Goal: Navigation & Orientation: Find specific page/section

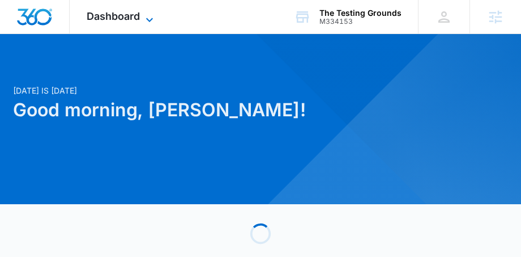
click at [151, 19] on icon at bounding box center [149, 20] width 7 height 4
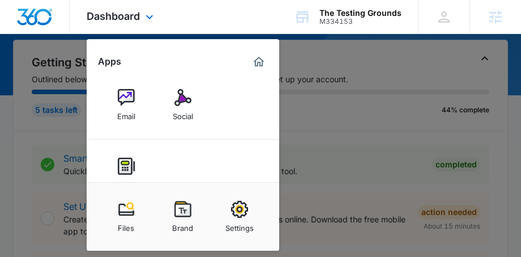
scroll to position [94, 0]
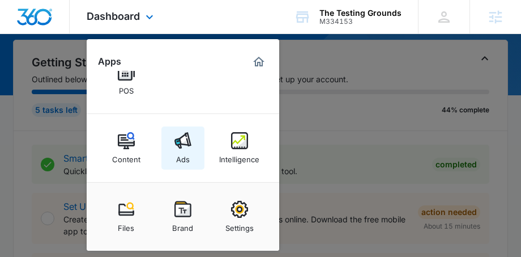
click at [184, 150] on div "Ads" at bounding box center [183, 156] width 14 height 15
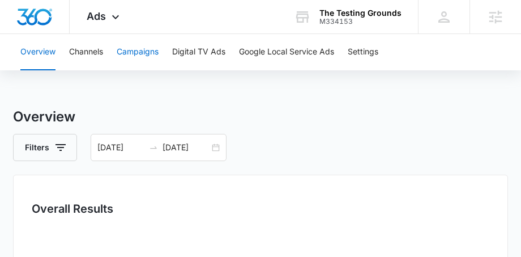
click at [134, 44] on button "Campaigns" at bounding box center [138, 52] width 42 height 36
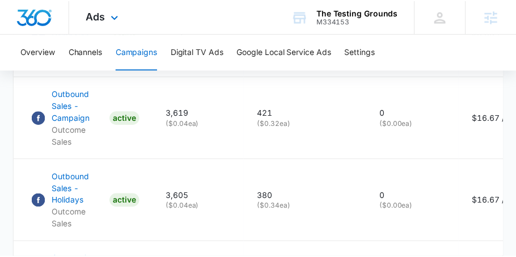
scroll to position [645, 0]
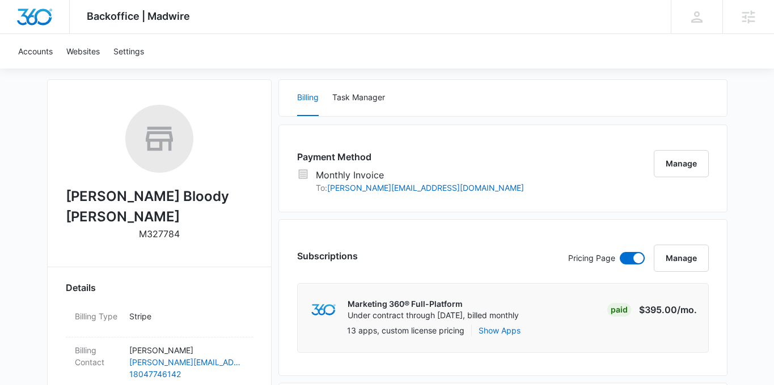
scroll to position [163, 0]
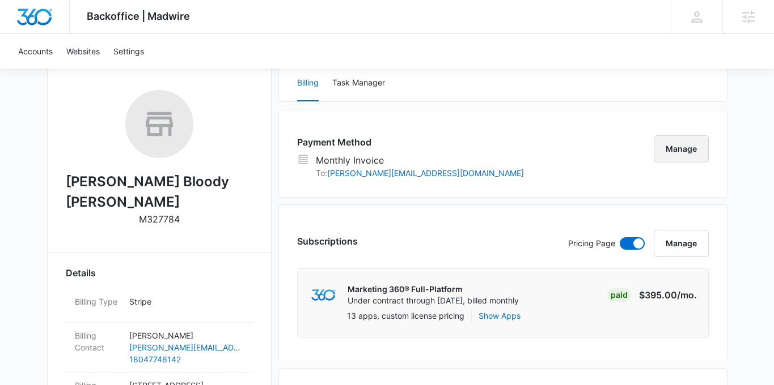
click at [673, 154] on button "Manage" at bounding box center [680, 148] width 55 height 27
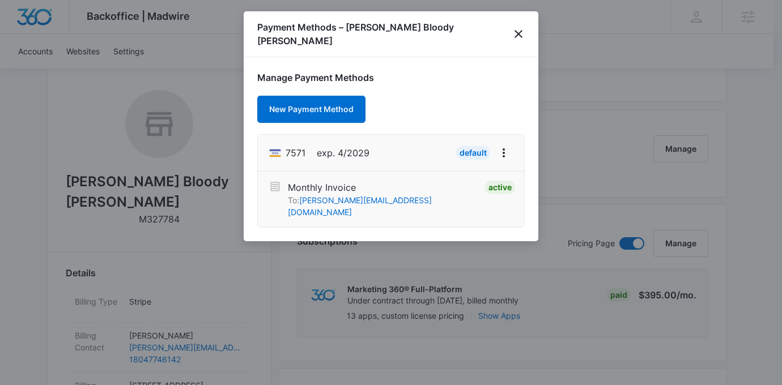
click at [557, 51] on div at bounding box center [391, 192] width 782 height 385
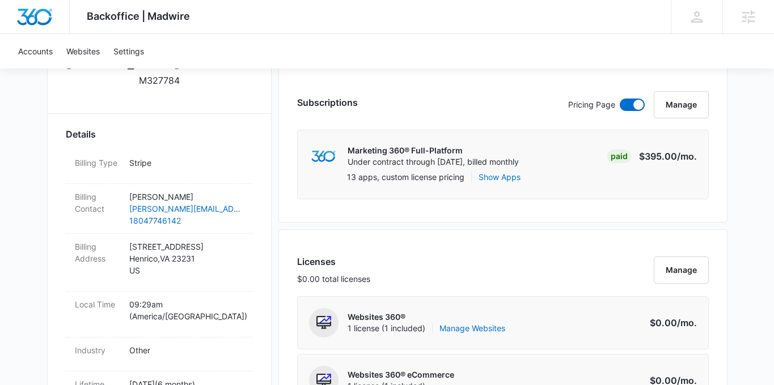
scroll to position [0, 0]
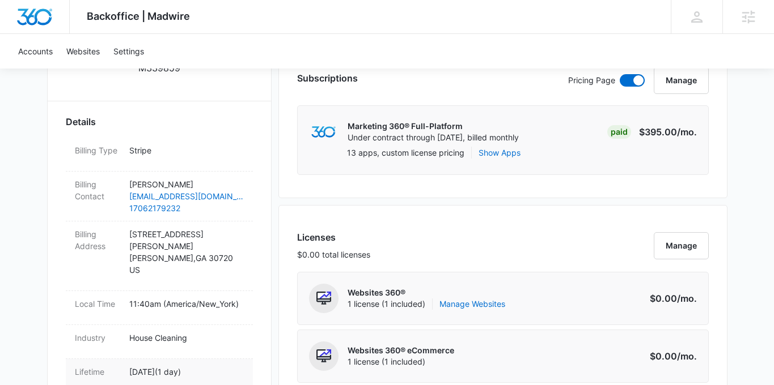
scroll to position [313, 0]
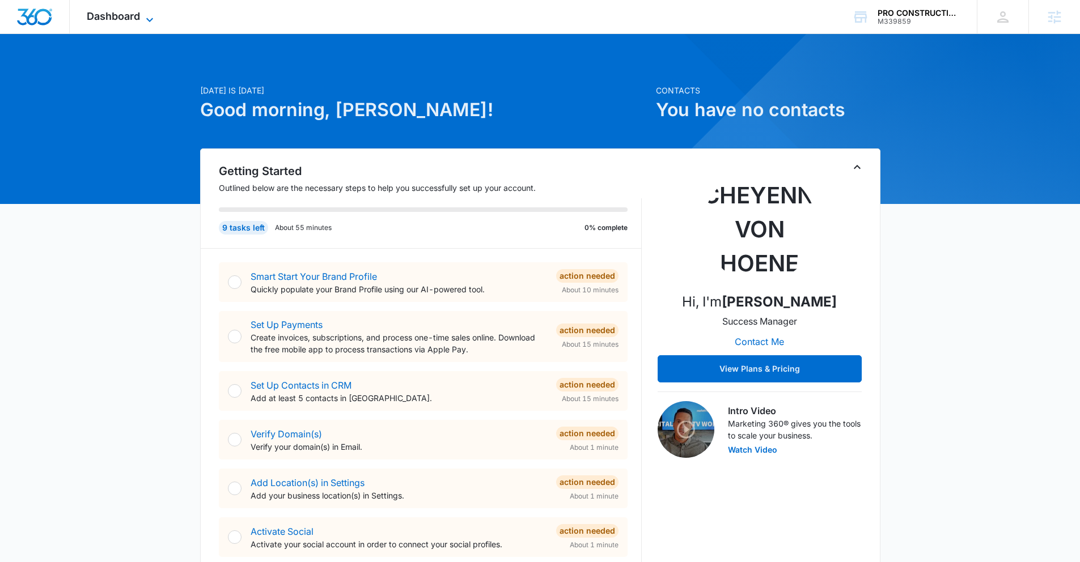
click at [154, 23] on icon at bounding box center [150, 20] width 14 height 14
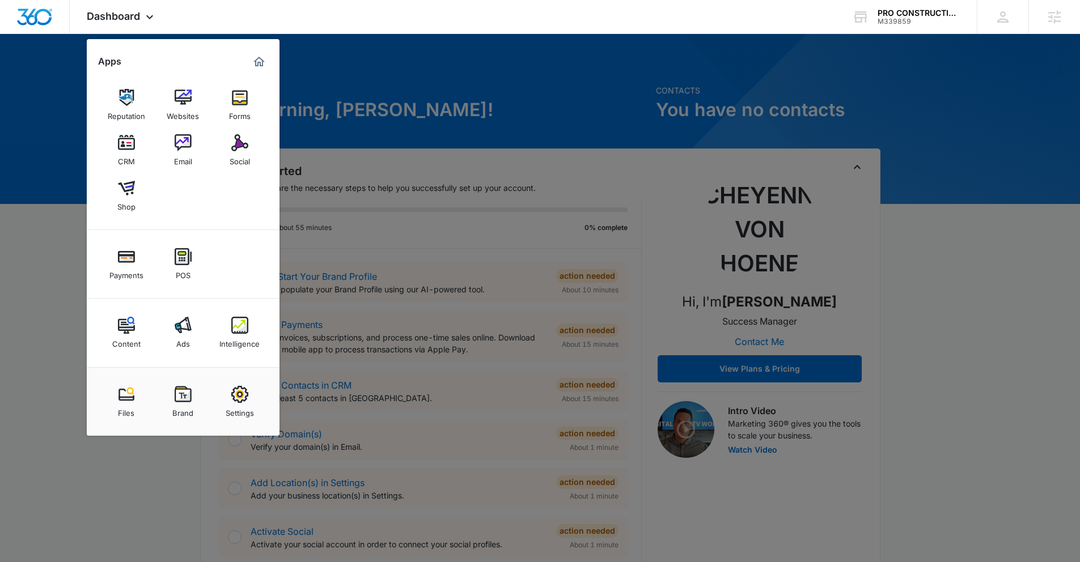
click at [349, 172] on div at bounding box center [540, 281] width 1080 height 562
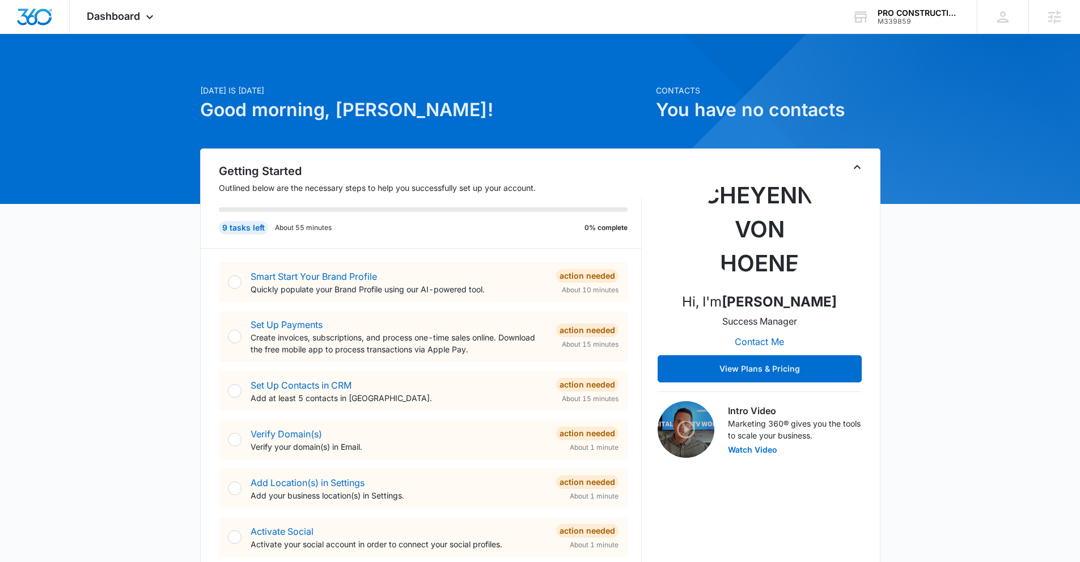
click at [152, 22] on icon at bounding box center [150, 20] width 14 height 14
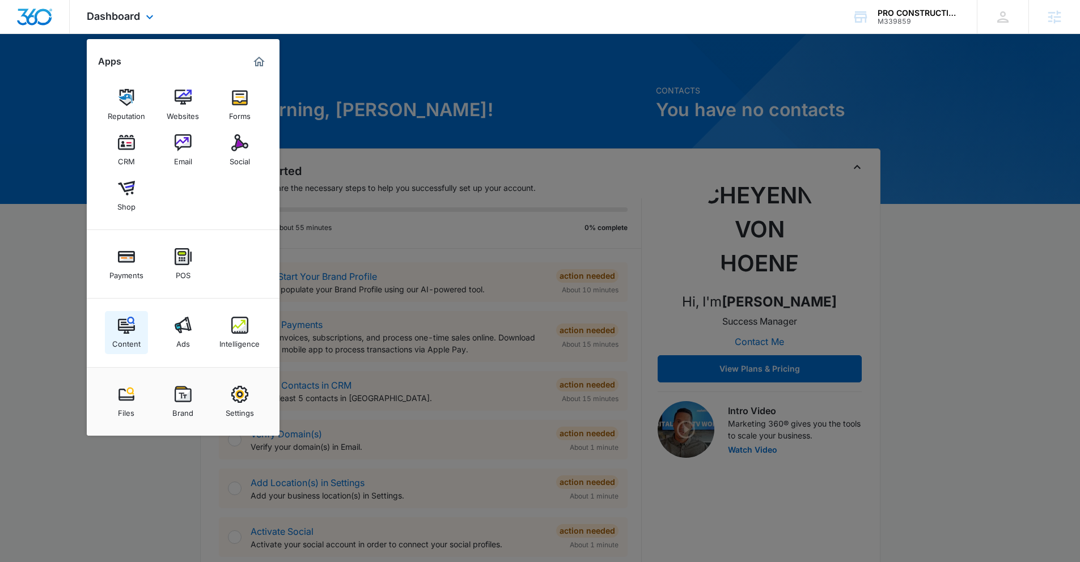
click at [133, 256] on img at bounding box center [126, 325] width 17 height 17
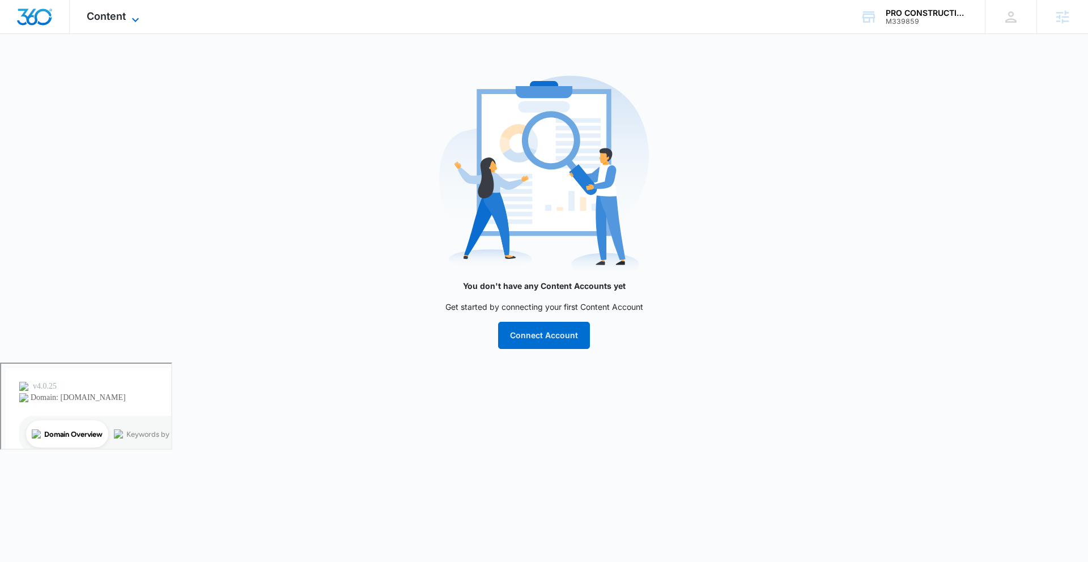
click at [118, 15] on span "Content" at bounding box center [106, 16] width 39 height 12
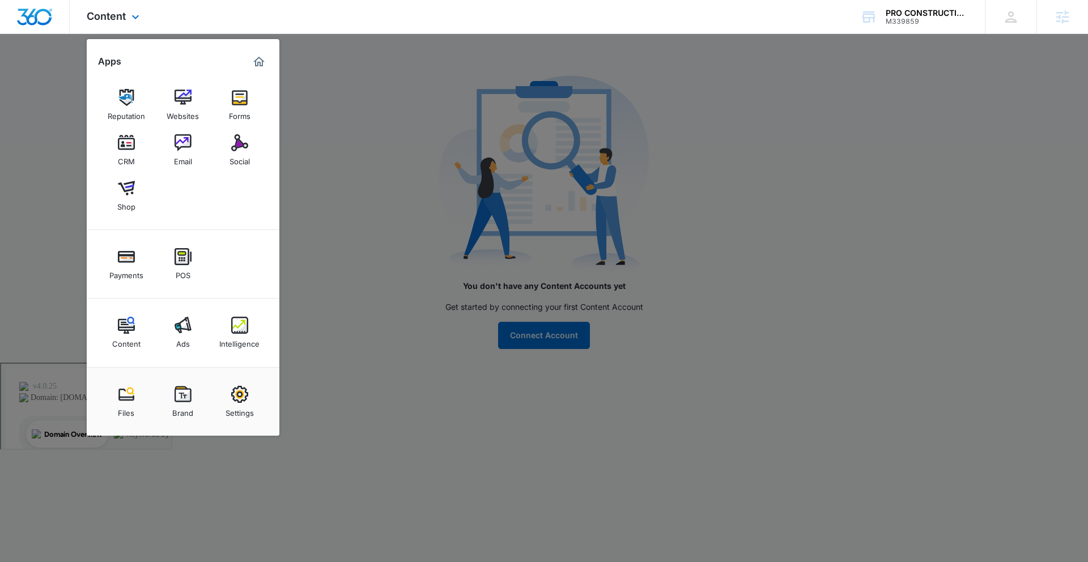
click at [24, 22] on img "Dashboard" at bounding box center [34, 17] width 36 height 17
